Goal: Task Accomplishment & Management: Manage account settings

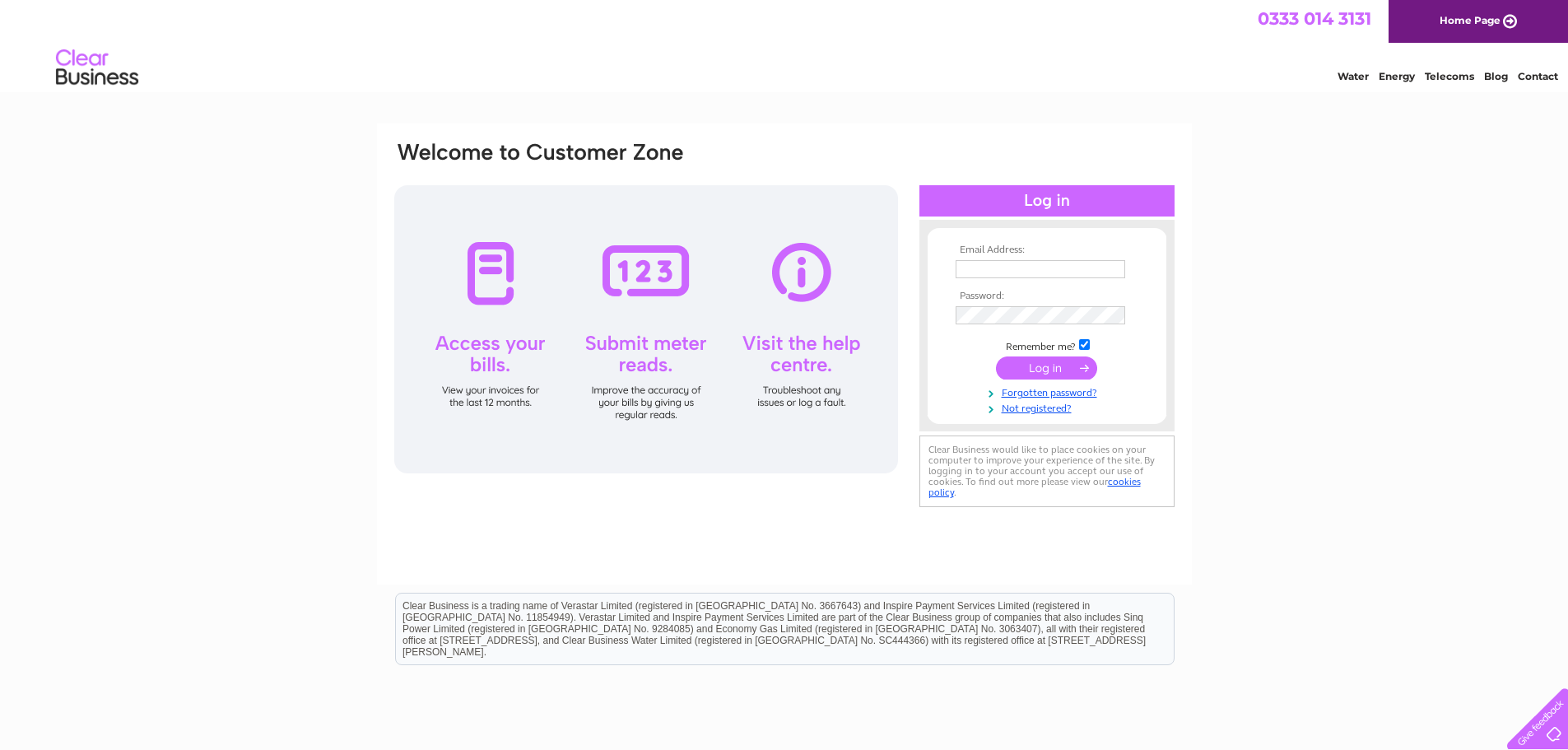
type input "jimallanbg@hotmail.co.uk"
click at [1089, 265] on input "jimallanbg@hotmail.co.uk" at bounding box center [1040, 269] width 169 height 18
click at [1286, 283] on div "Email Address: jimallanbg@hotmail.co.uk Password: Forgotten password?" at bounding box center [784, 494] width 1568 height 742
click at [1061, 366] on input "submit" at bounding box center [1046, 367] width 101 height 23
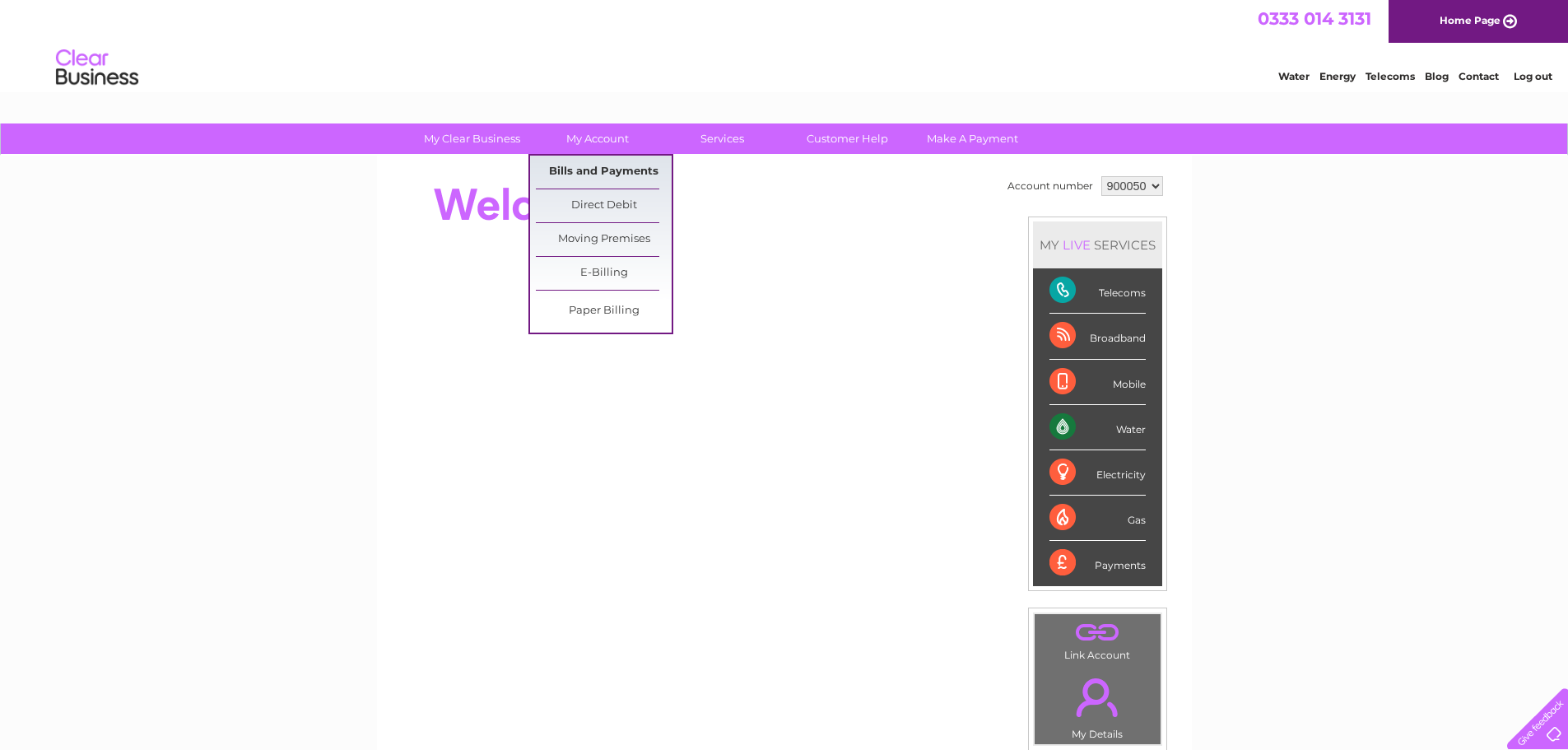
click at [579, 170] on link "Bills and Payments" at bounding box center [603, 172] width 136 height 33
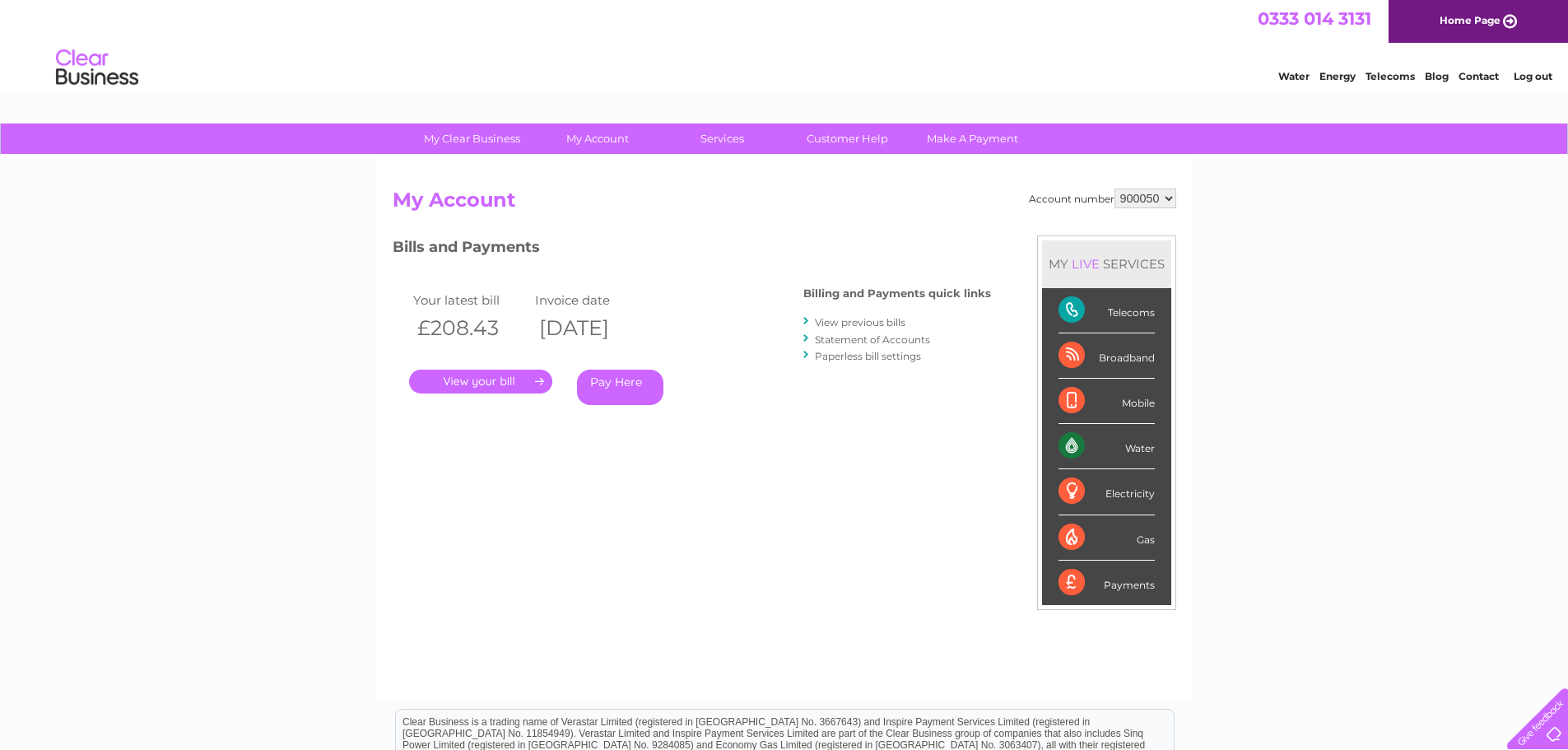
click at [476, 375] on link "." at bounding box center [481, 381] width 144 height 24
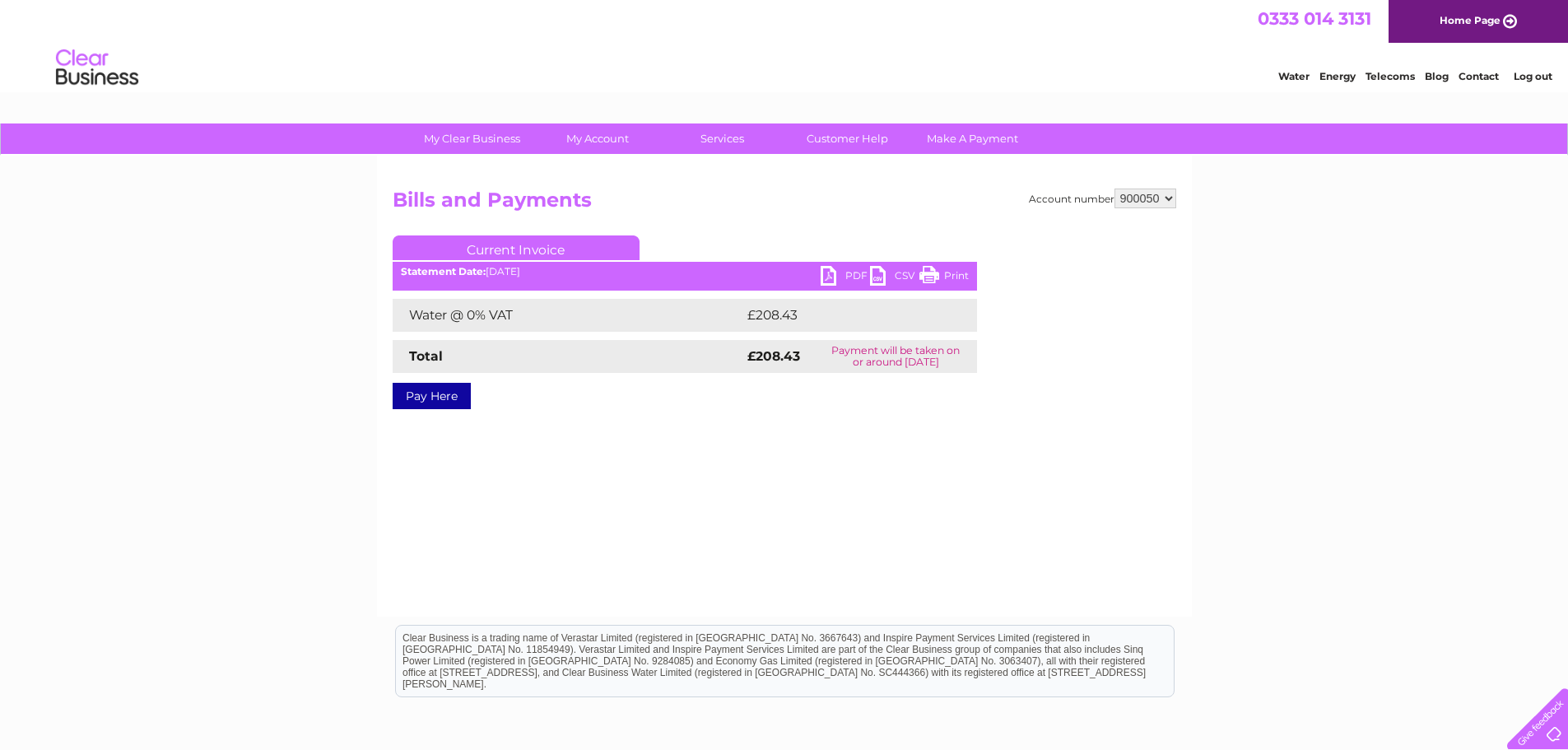
click at [829, 270] on link "PDF" at bounding box center [846, 277] width 50 height 24
